Goal: Navigation & Orientation: Find specific page/section

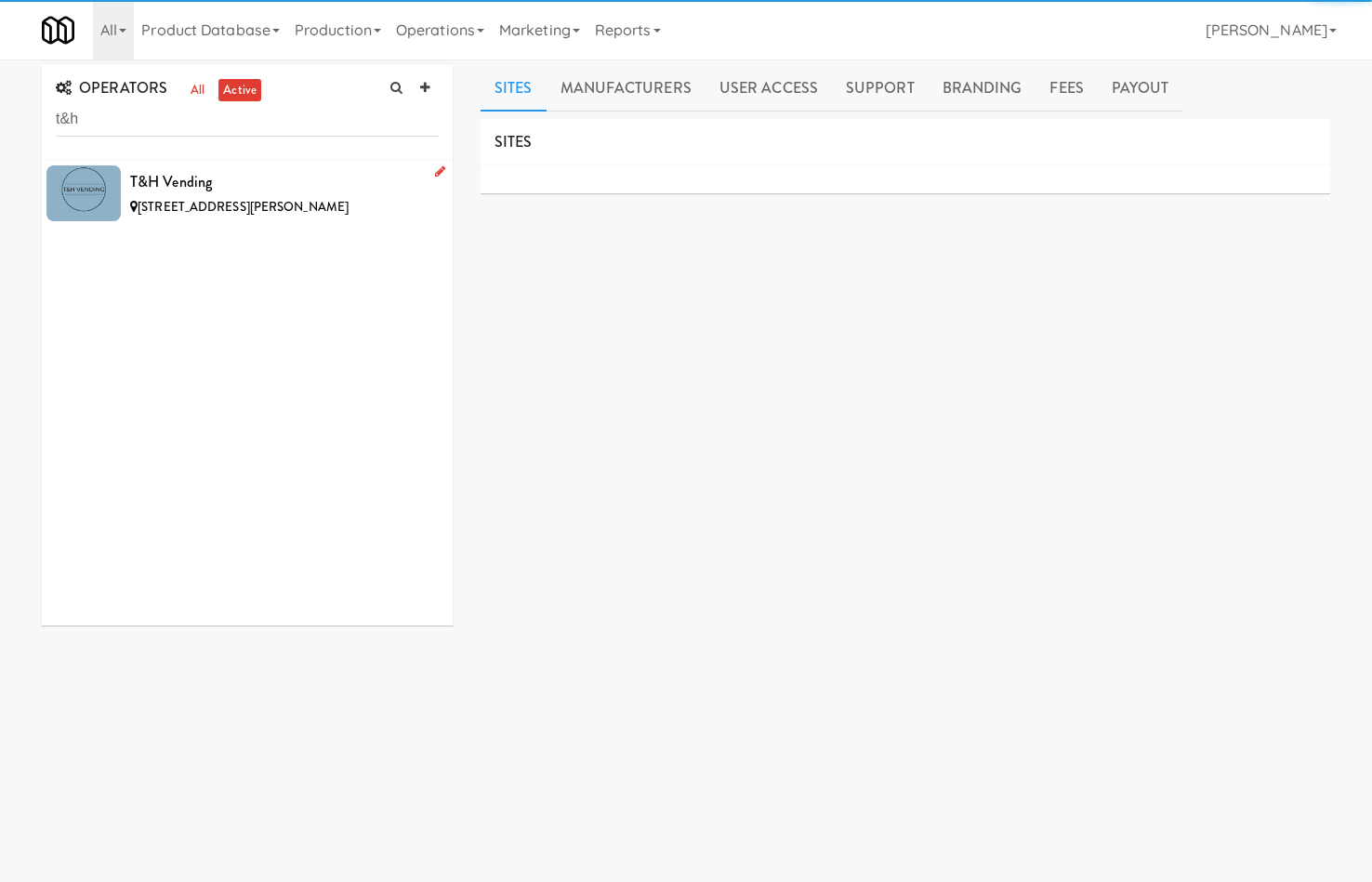
type input "t&h"
click at [318, 197] on div "[STREET_ADDRESS][PERSON_NAME]" at bounding box center [284, 208] width 308 height 24
